Goal: Obtain resource: Obtain resource

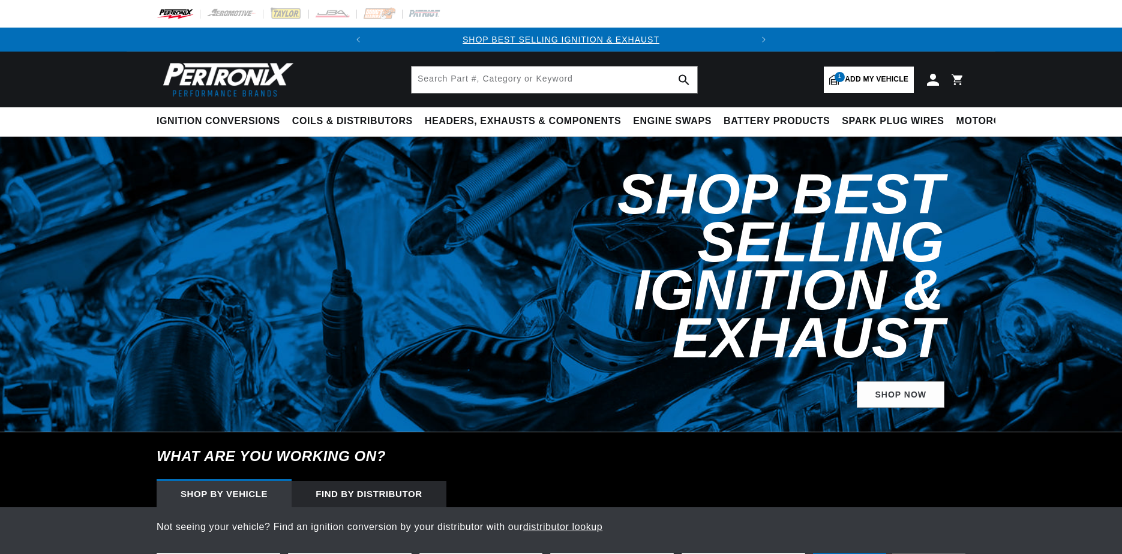
select select "1978"
select select "International"
select select "5.6L"
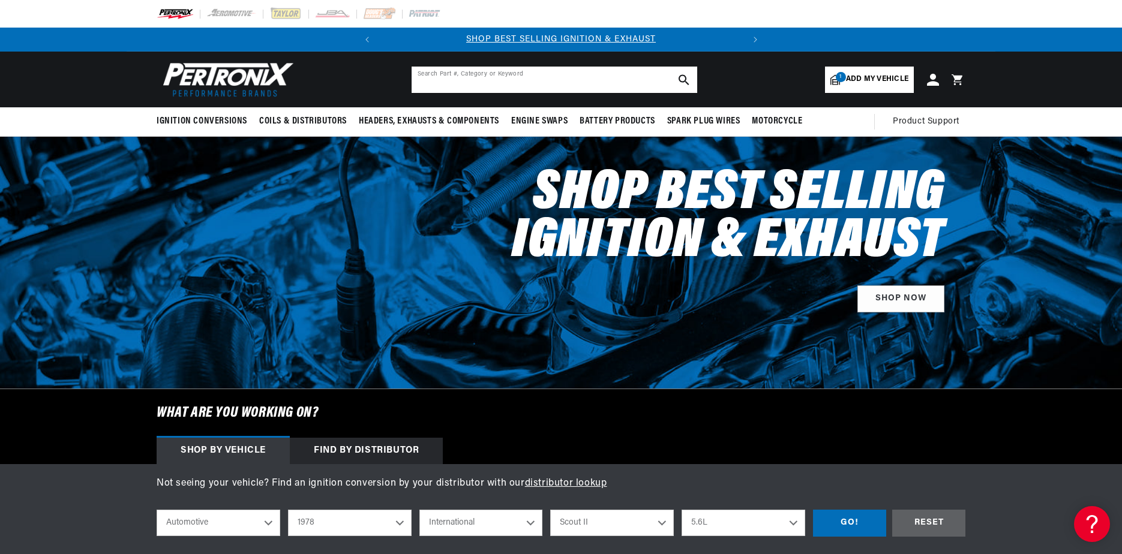
click at [517, 76] on input "text" at bounding box center [555, 80] width 286 height 26
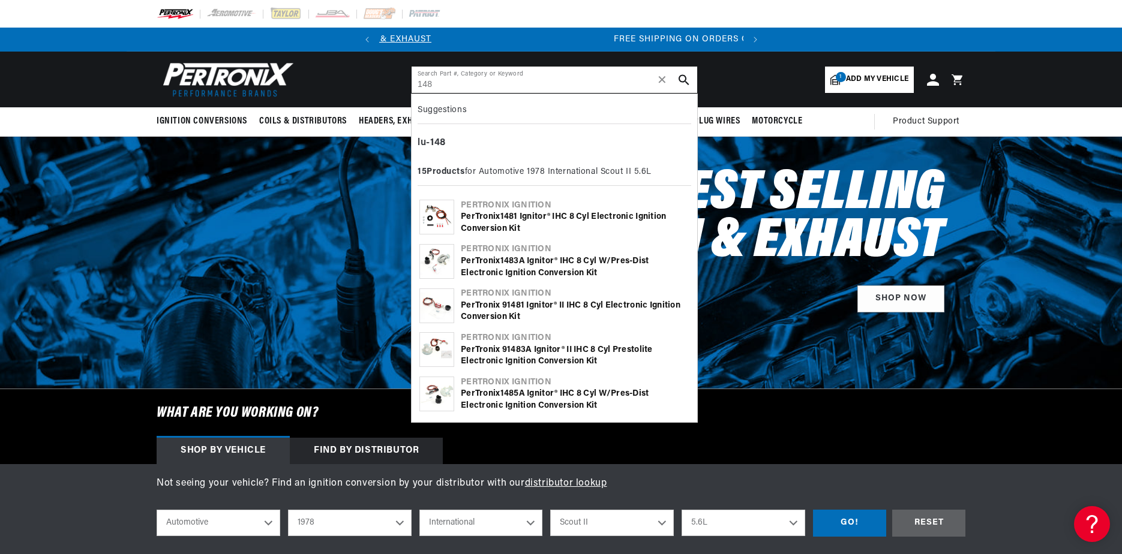
scroll to position [0, 364]
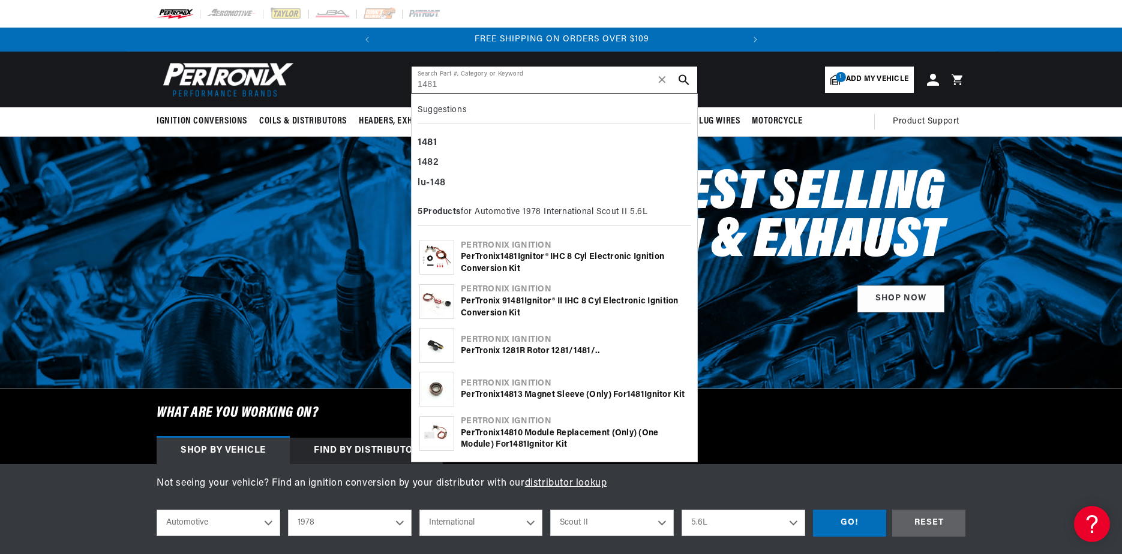
type input "1481"
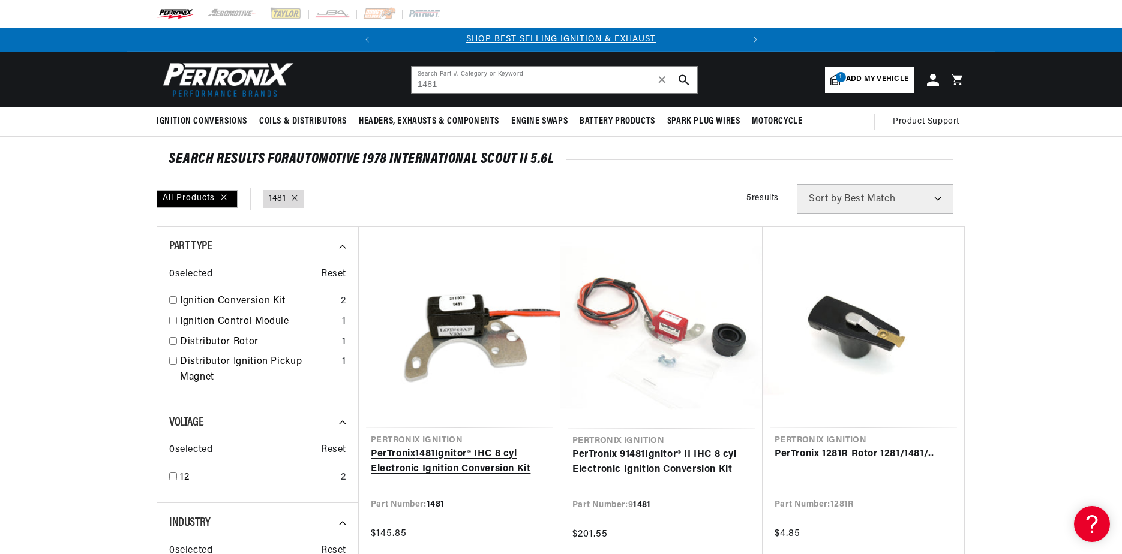
click at [445, 447] on link "PerTronix 1481 Ignitor® IHC 8 cyl Electronic Ignition Conversion Kit" at bounding box center [460, 462] width 178 height 31
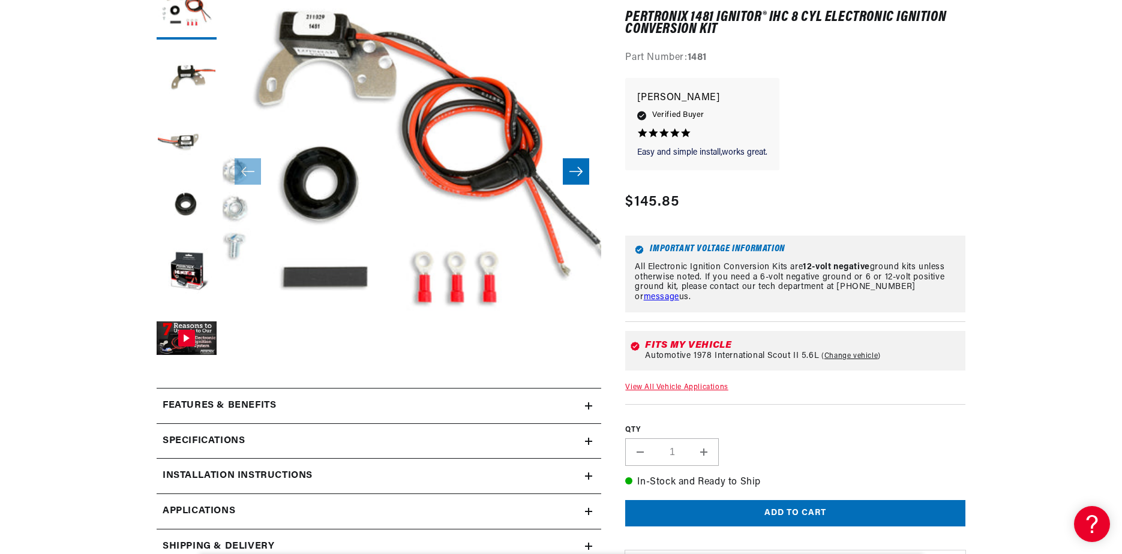
scroll to position [360, 0]
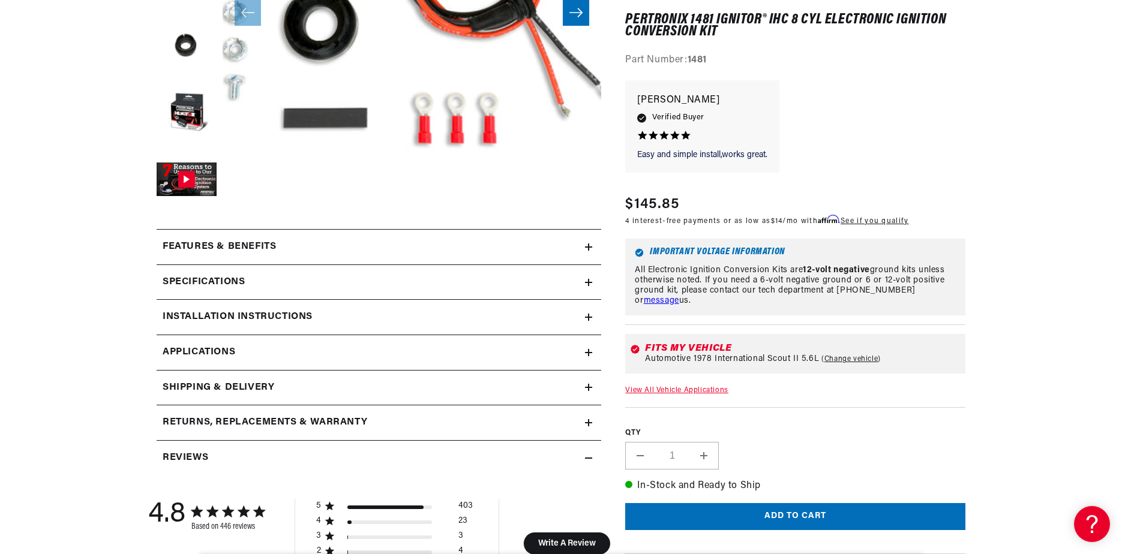
click at [172, 281] on h2 "Specifications" at bounding box center [204, 283] width 82 height 16
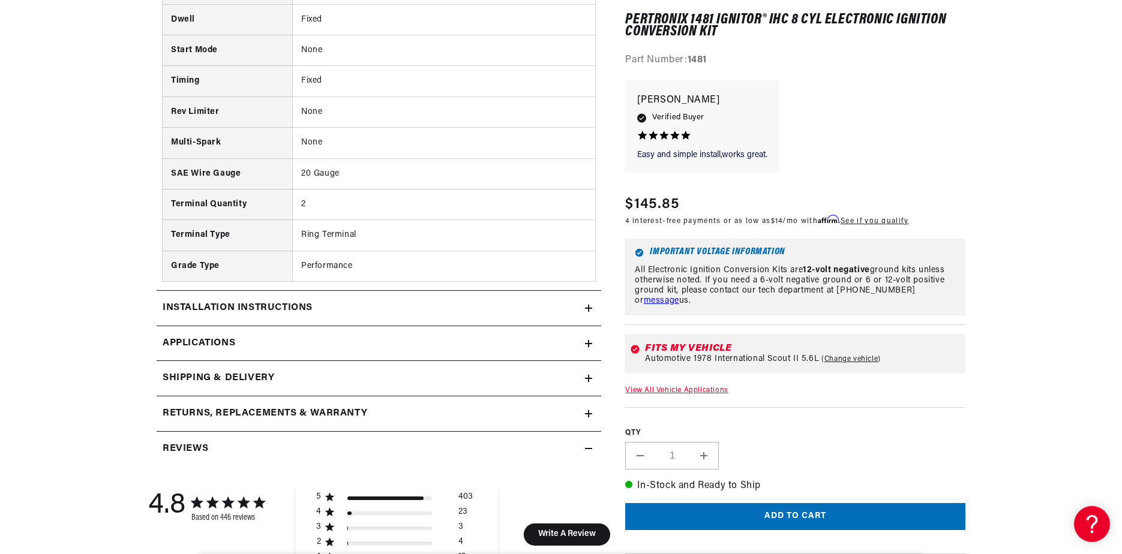
scroll to position [0, 364]
click at [178, 304] on h2 "Installation instructions" at bounding box center [238, 309] width 150 height 16
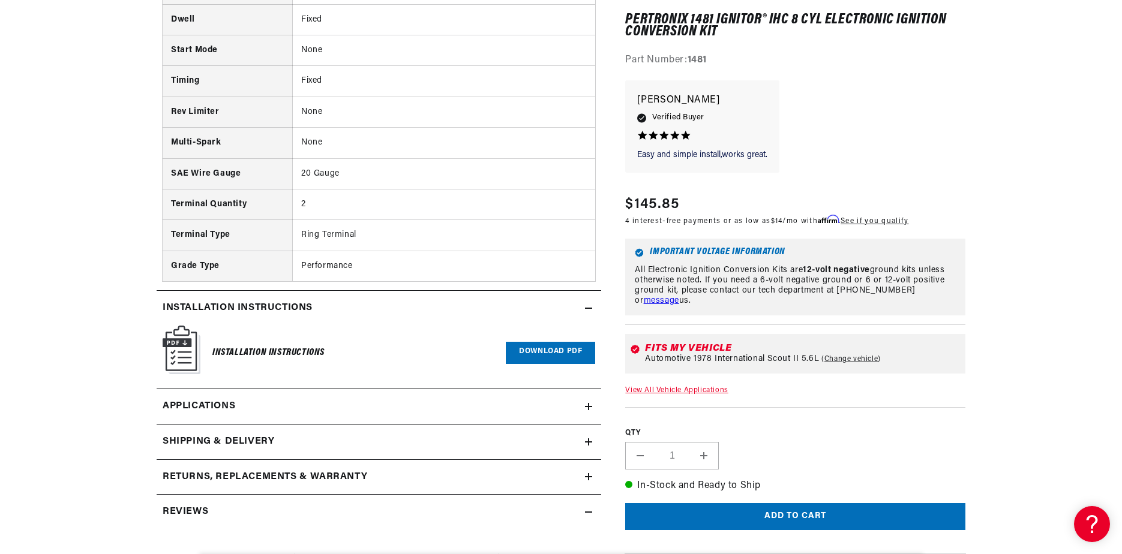
click at [535, 353] on link "Download PDF" at bounding box center [550, 353] width 89 height 22
